Goal: Transaction & Acquisition: Book appointment/travel/reservation

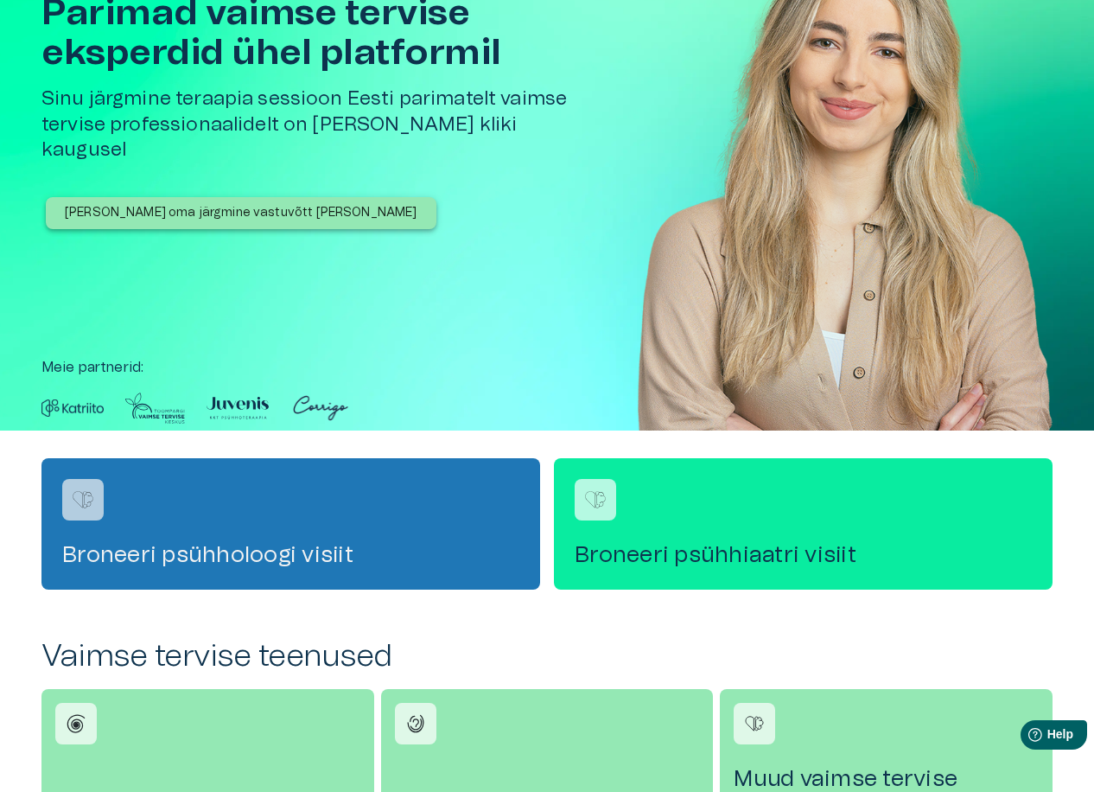
scroll to position [346, 0]
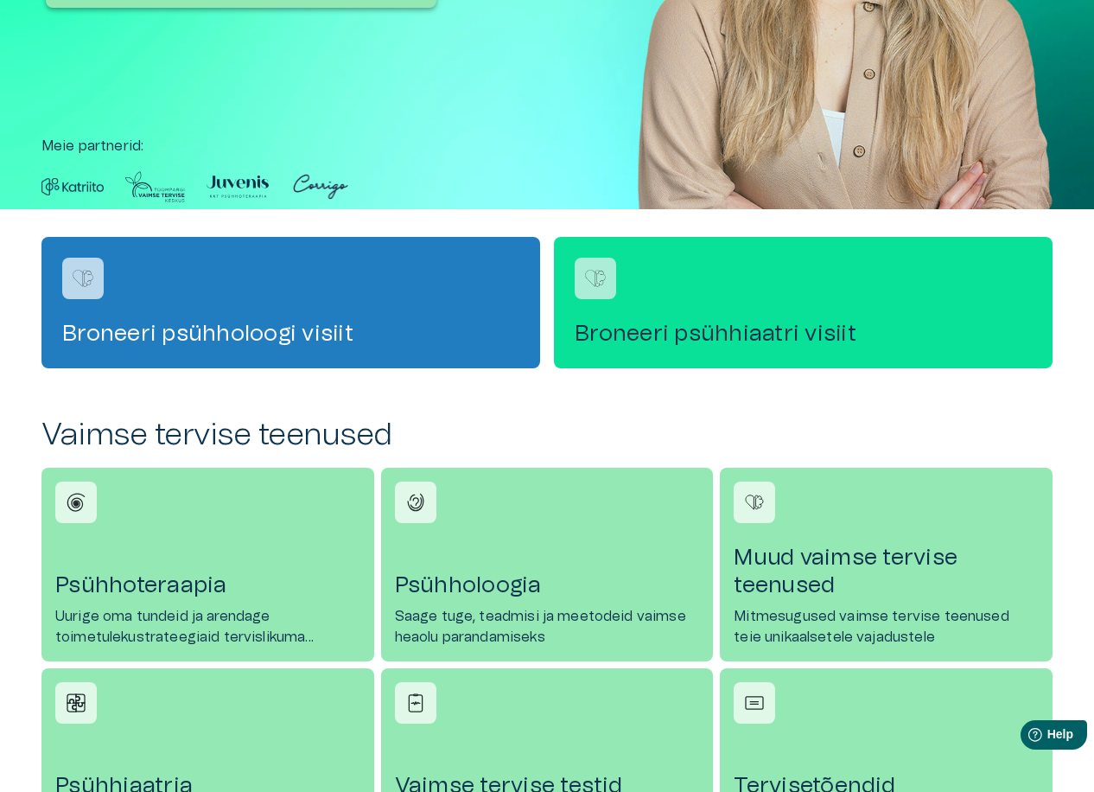
click at [681, 326] on h4 "Broneeri psühhiaatri visiit" at bounding box center [803, 334] width 457 height 28
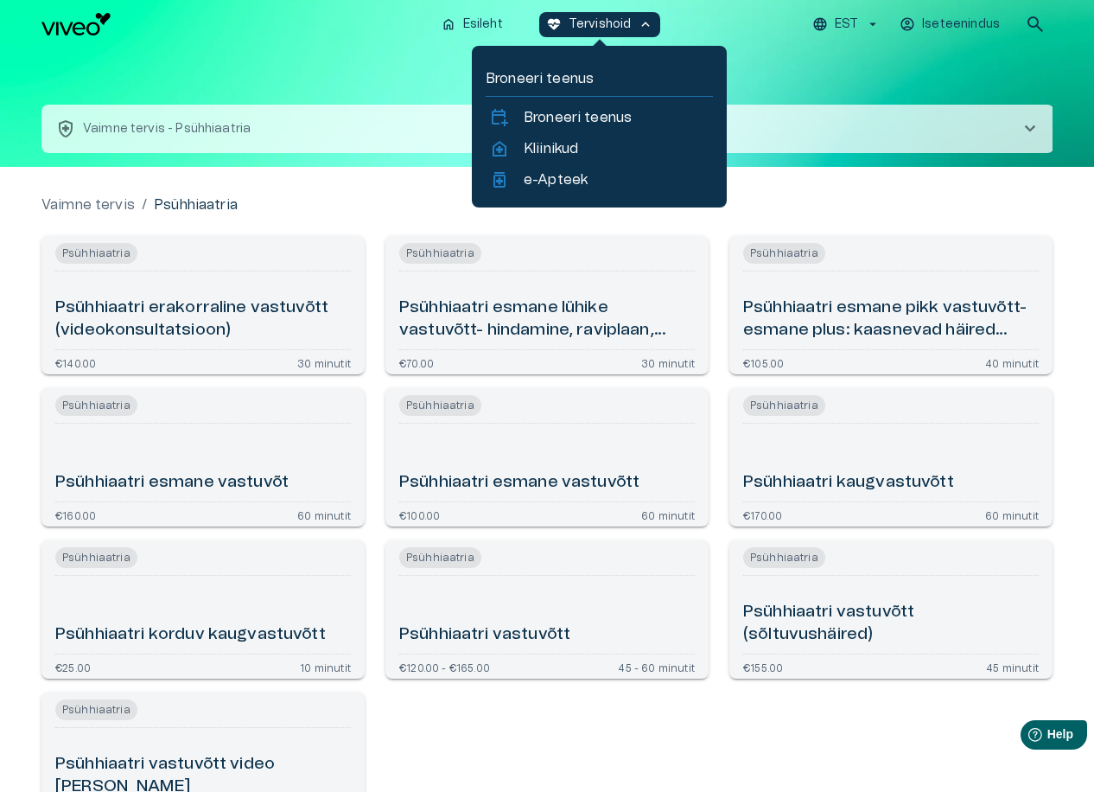
click at [171, 323] on h6 "Psühhiaatri erakorraline vastuvõtt (videokonsultatsioon)" at bounding box center [203, 319] width 296 height 46
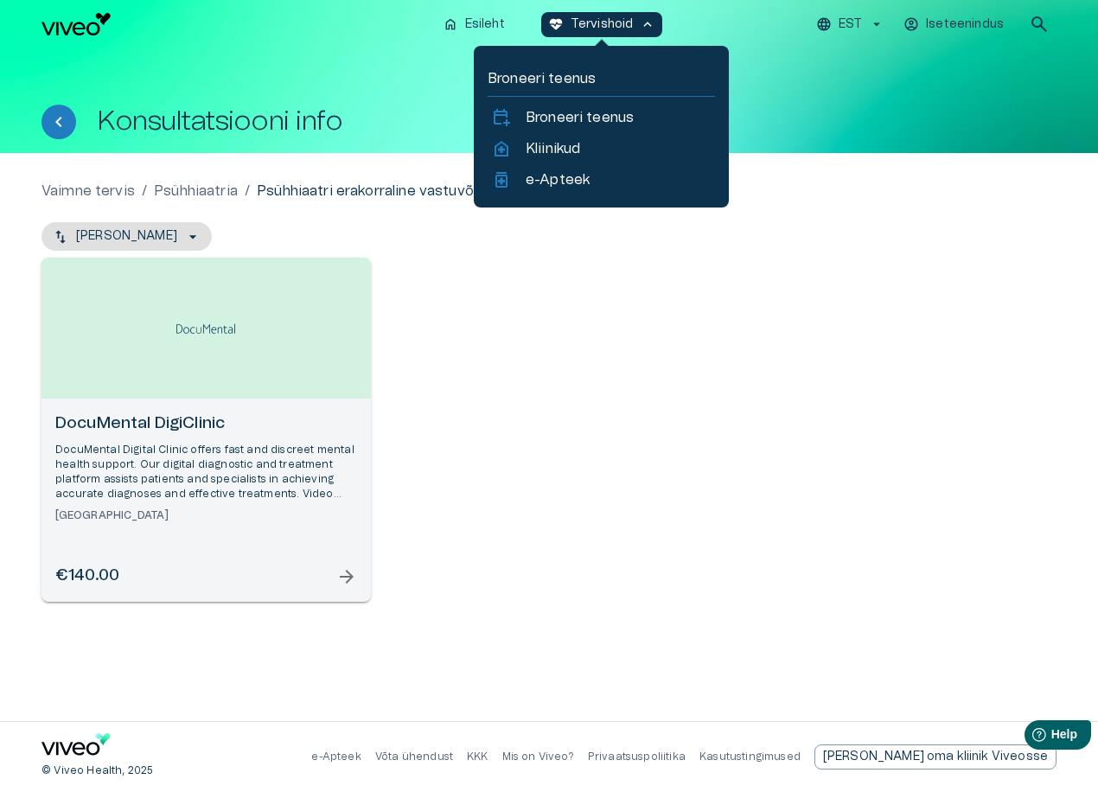
click at [131, 424] on h6 "DocuMental DigiClinic" at bounding box center [206, 423] width 302 height 23
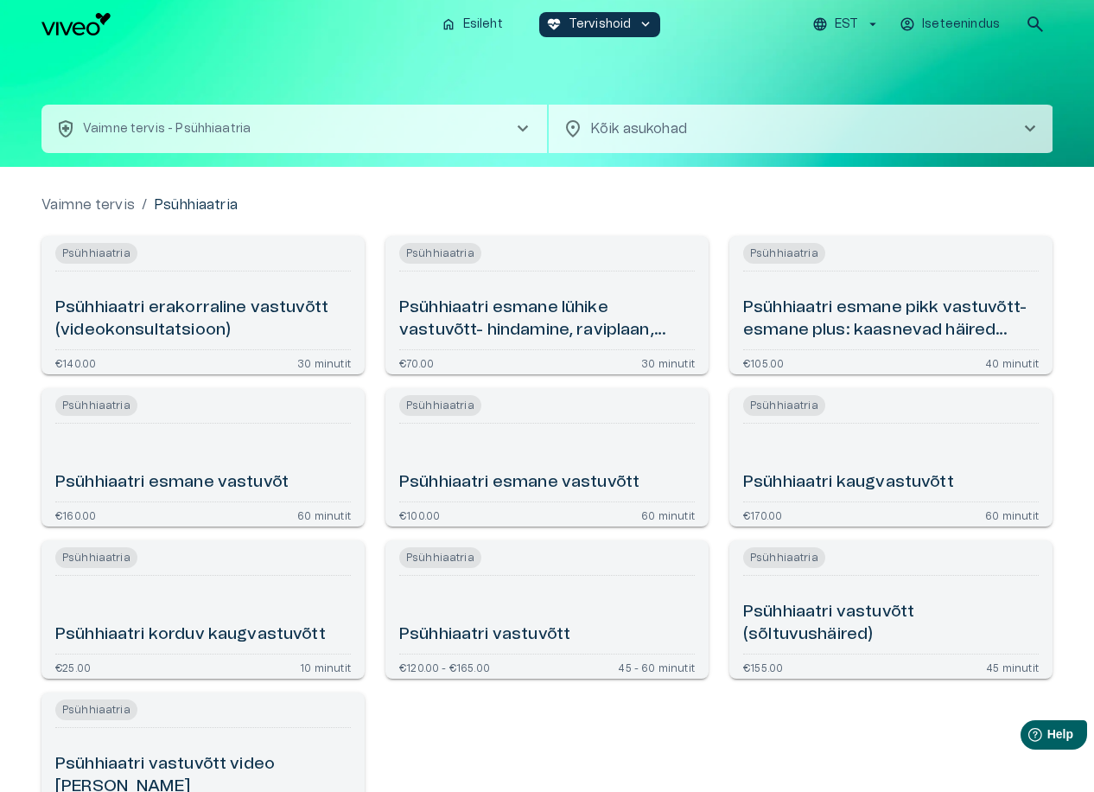
click at [806, 317] on h6 "Psühhiaatri esmane pikk vastuvõtt- esmane plus: kaasnevad häired (videokonsulta…" at bounding box center [891, 319] width 296 height 46
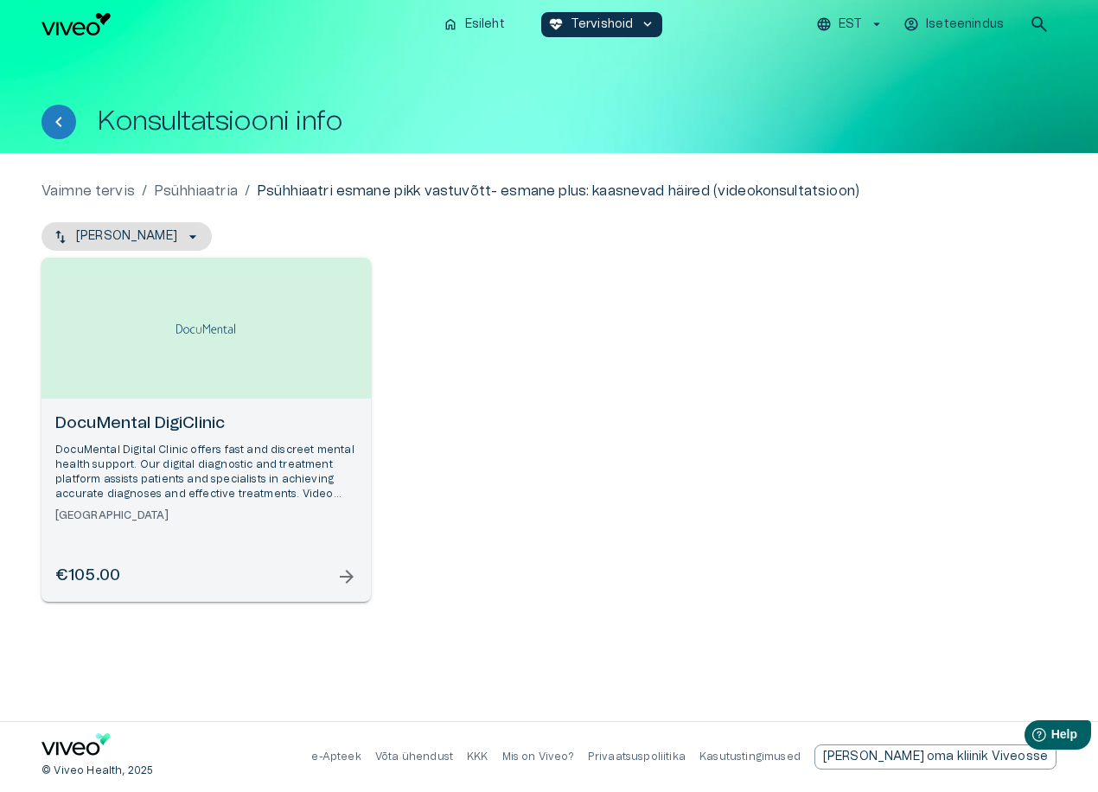
click at [171, 426] on h6 "DocuMental DigiClinic" at bounding box center [206, 423] width 302 height 23
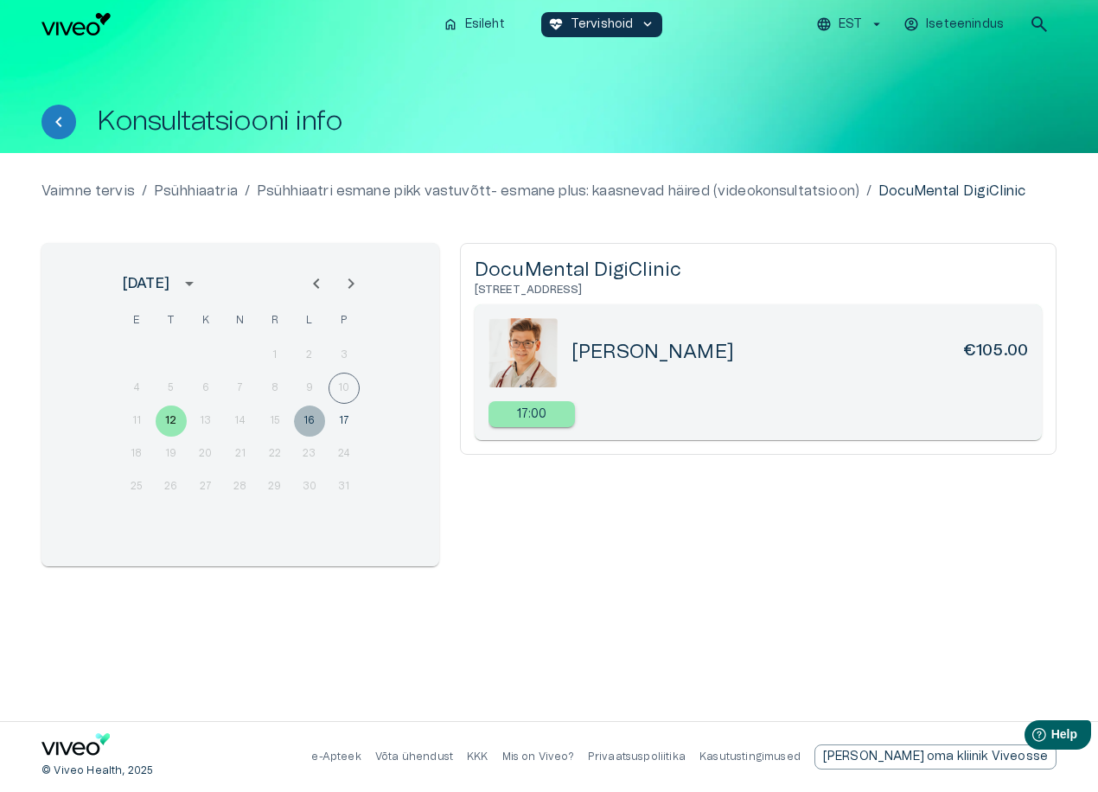
click at [313, 419] on button "16" at bounding box center [309, 420] width 31 height 31
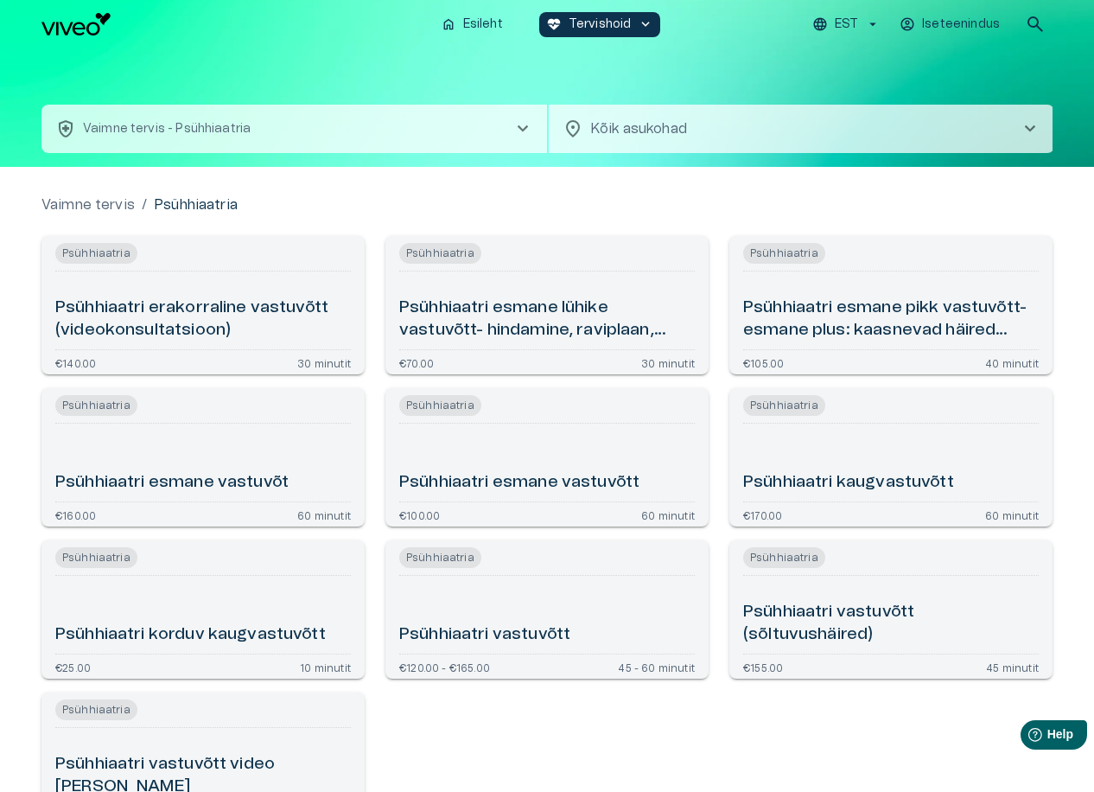
click at [201, 481] on h6 "Psühhiaatri esmane vastuvõt" at bounding box center [171, 482] width 233 height 23
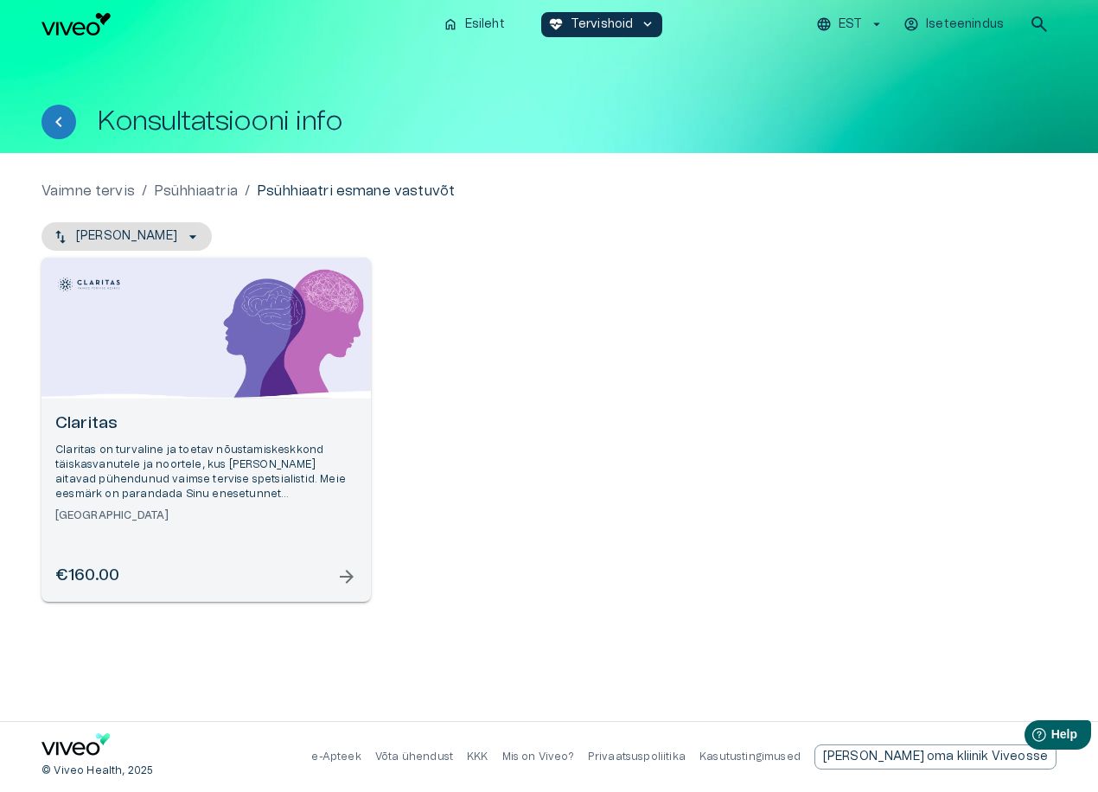
click at [86, 419] on h6 "Claritas" at bounding box center [206, 423] width 302 height 23
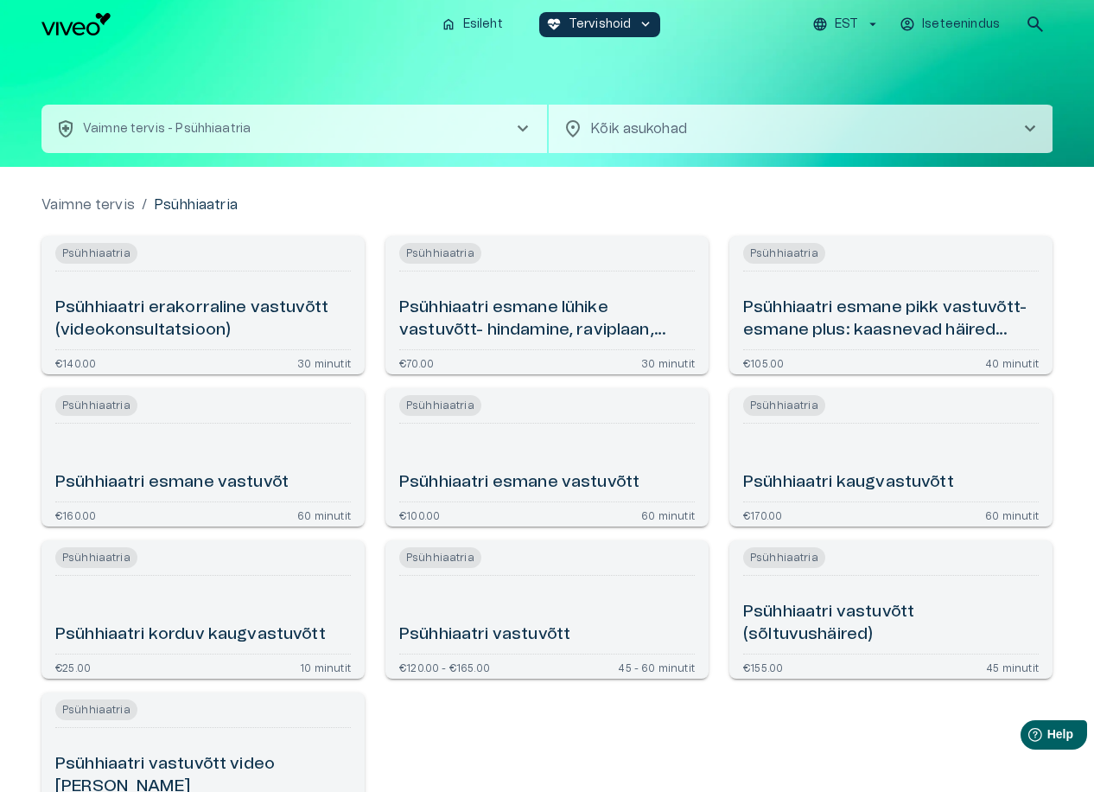
click at [588, 475] on h6 "Psühhiaatri esmane vastuvõtt" at bounding box center [519, 482] width 240 height 23
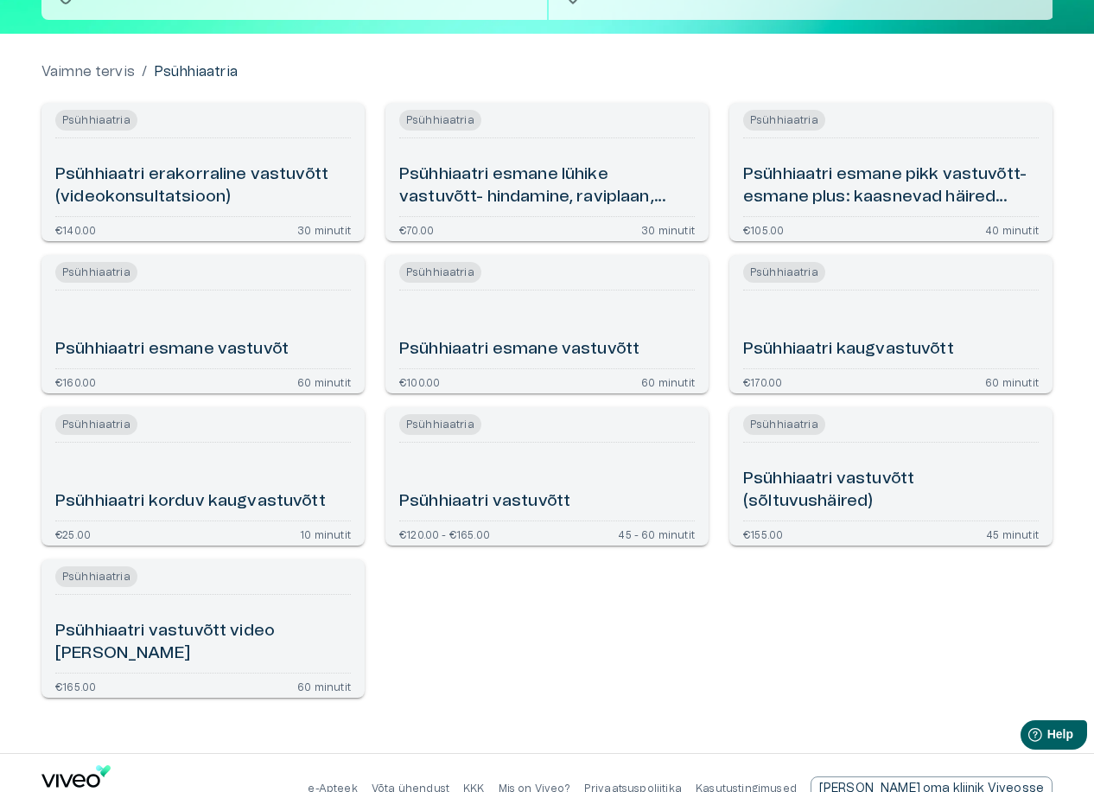
scroll to position [165, 0]
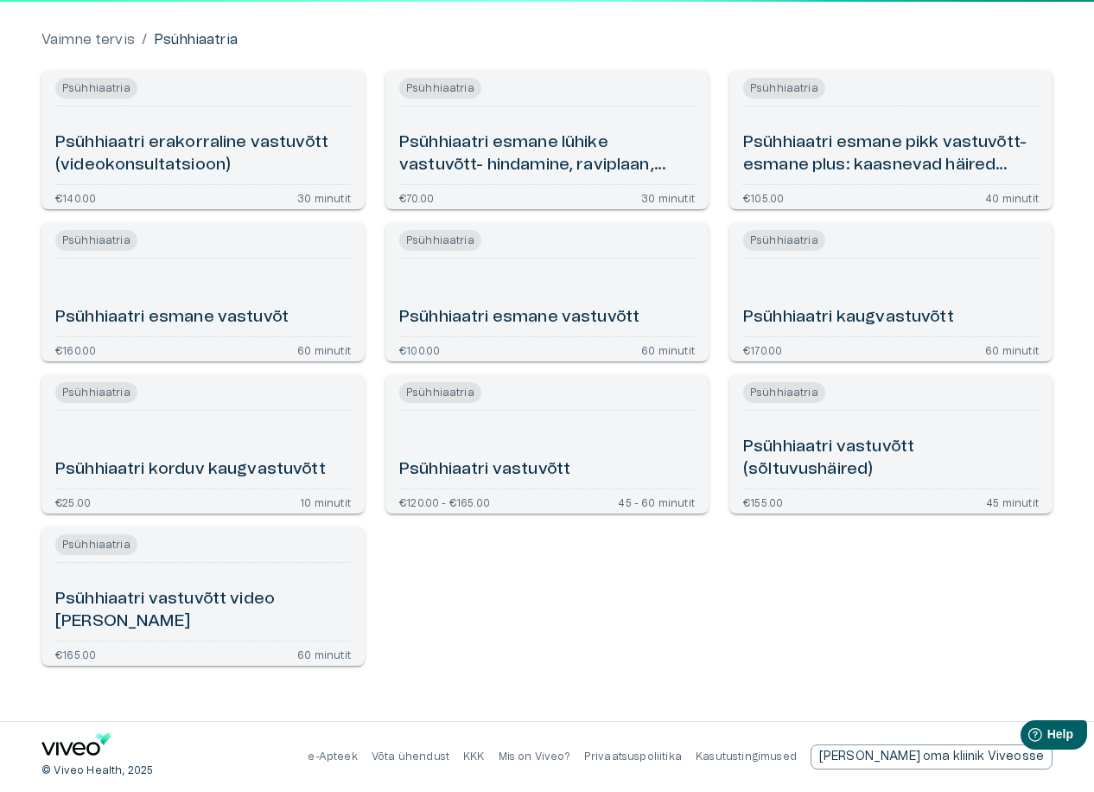
click at [194, 625] on h6 "Psühhiaatri vastuvõtt video teel" at bounding box center [203, 611] width 296 height 46
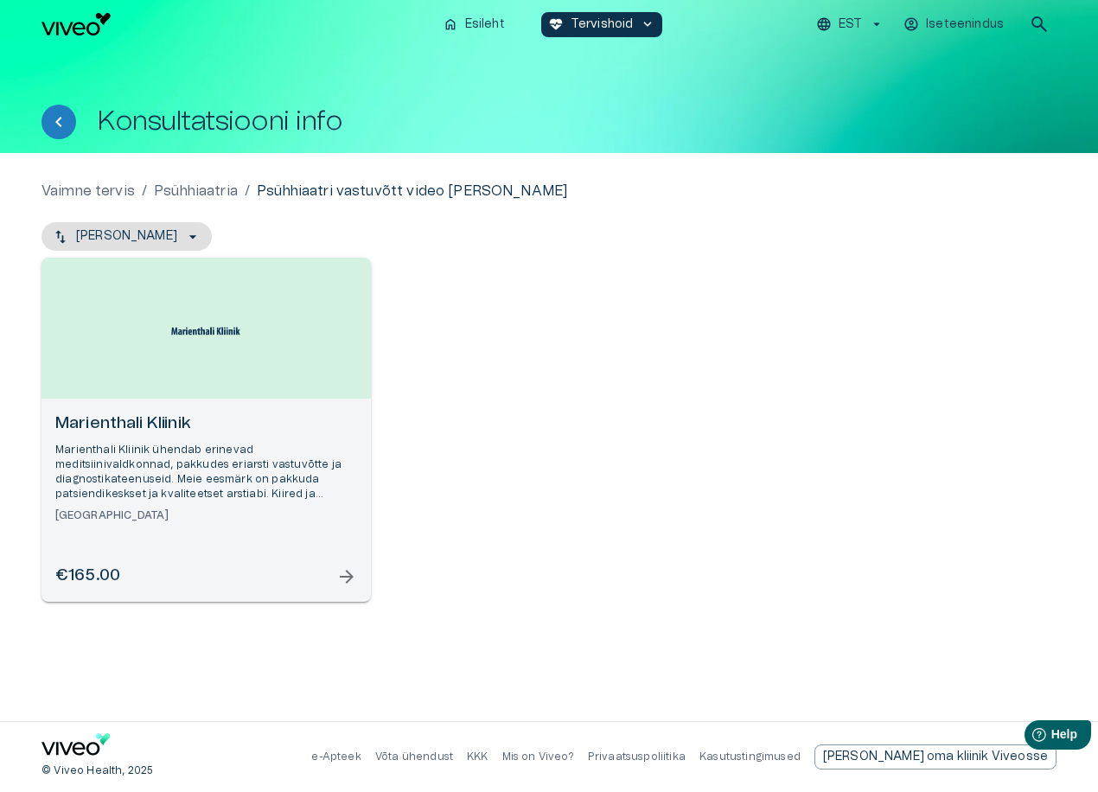
click at [136, 422] on h6 "Marienthali Kliinik" at bounding box center [206, 423] width 302 height 23
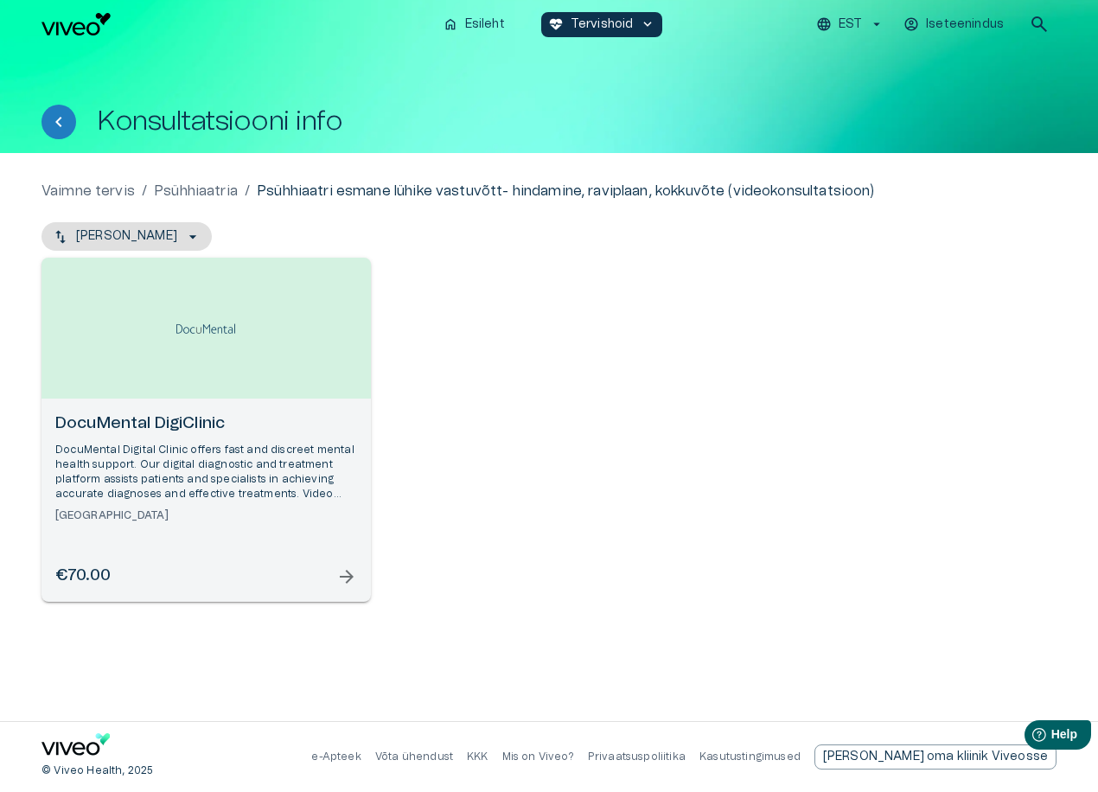
click at [338, 579] on span "arrow_forward" at bounding box center [346, 576] width 21 height 21
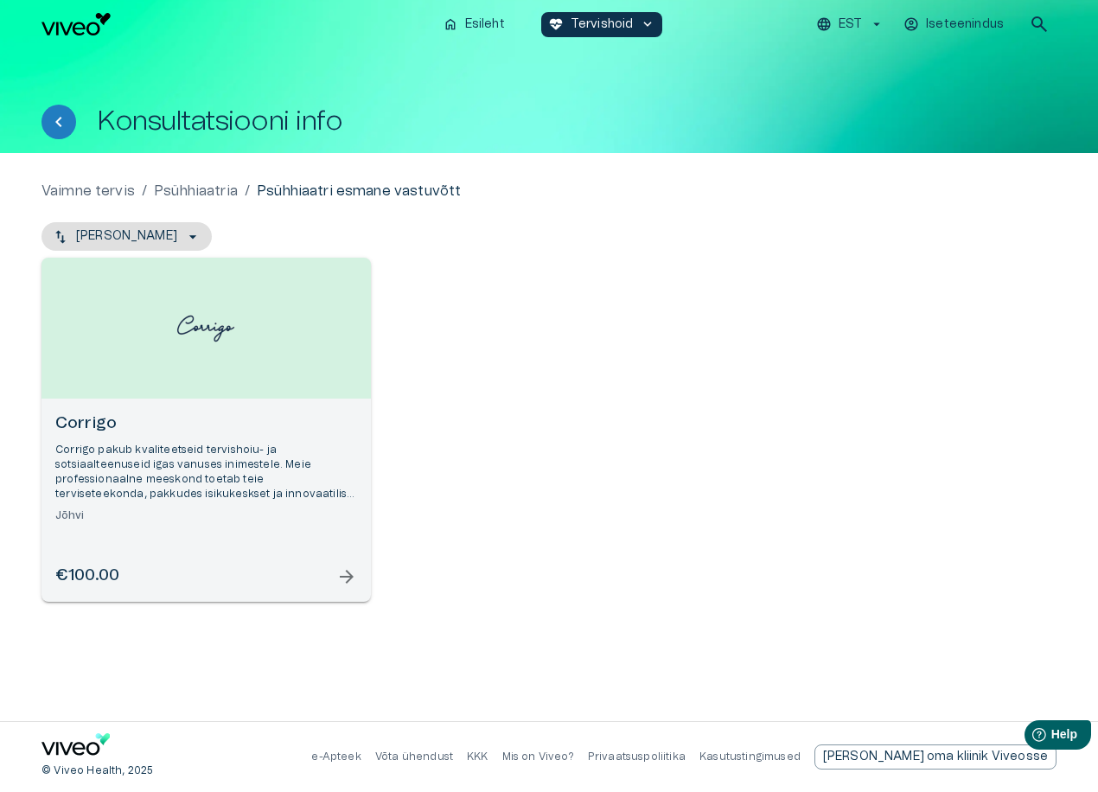
click at [353, 577] on span "arrow_forward" at bounding box center [346, 576] width 21 height 21
